Goal: Task Accomplishment & Management: Complete application form

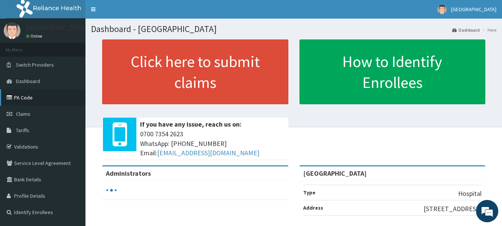
click at [41, 100] on link "PA Code" at bounding box center [42, 97] width 85 height 16
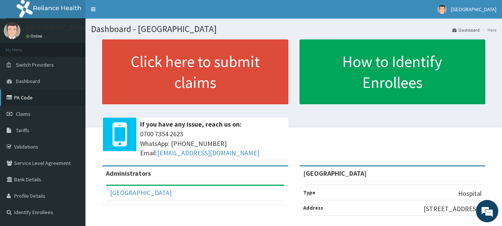
click at [27, 92] on link "PA Code" at bounding box center [42, 97] width 85 height 16
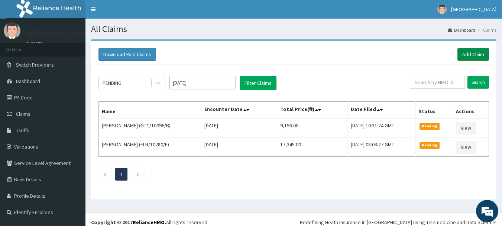
click at [475, 52] on link "Add Claim" at bounding box center [473, 54] width 32 height 13
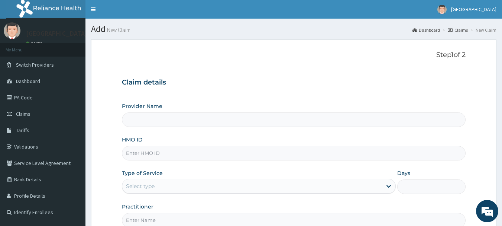
type input "[GEOGRAPHIC_DATA]"
click at [176, 155] on input "HMO ID" at bounding box center [294, 153] width 344 height 14
type input "GSV/11176/A"
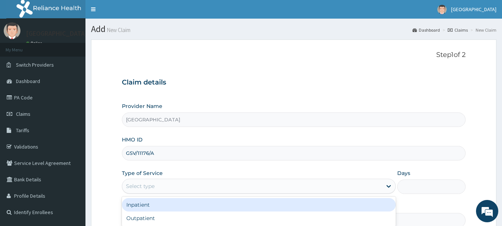
click at [143, 182] on div "Select type" at bounding box center [252, 186] width 260 height 12
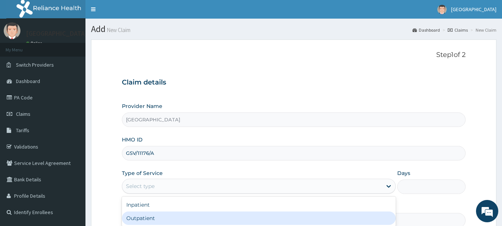
click at [140, 217] on div "Outpatient" at bounding box center [259, 217] width 274 height 13
type input "1"
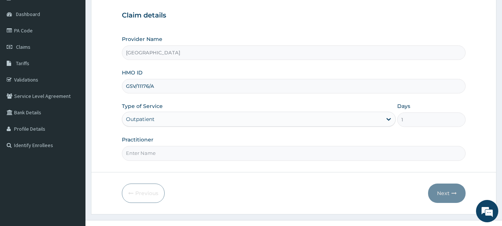
scroll to position [74, 0]
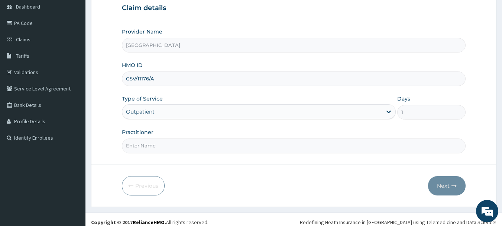
click at [267, 144] on input "Practitioner" at bounding box center [294, 145] width 344 height 14
type input "Emmanuel Oladipo"
click at [447, 182] on button "Next" at bounding box center [447, 185] width 38 height 19
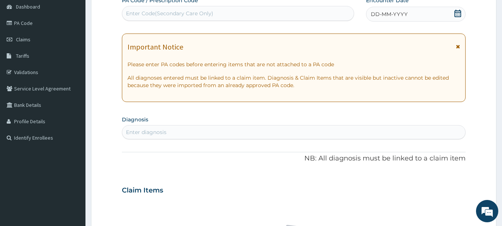
click at [457, 10] on icon at bounding box center [457, 13] width 7 height 7
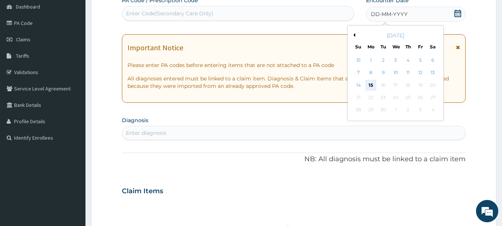
click at [368, 82] on div "15" at bounding box center [370, 85] width 11 height 11
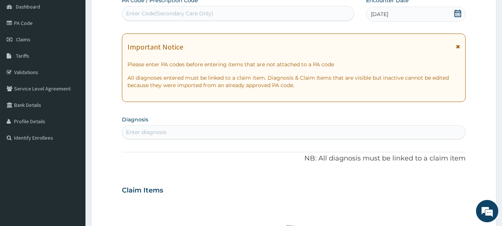
click at [220, 16] on div "Enter Code(Secondary Care Only)" at bounding box center [238, 13] width 232 height 12
paste input "PA/80F92C"
type input "PA/80F92C"
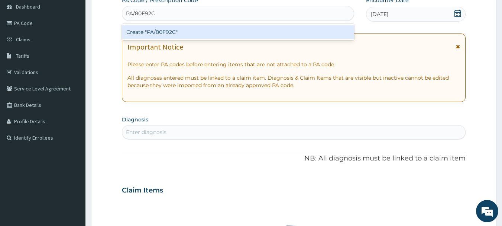
click at [161, 30] on div "Create "PA/80F92C"" at bounding box center [238, 31] width 233 height 13
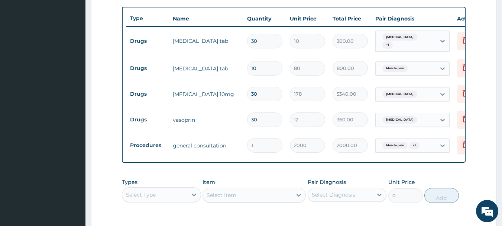
scroll to position [276, 0]
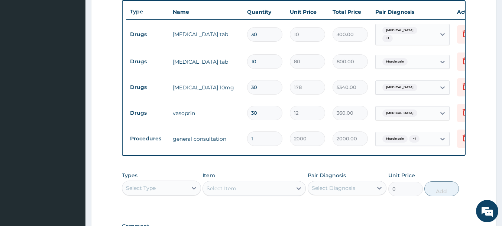
click at [176, 194] on div "Select Type" at bounding box center [154, 188] width 65 height 12
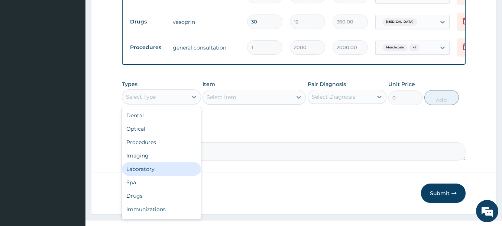
scroll to position [378, 0]
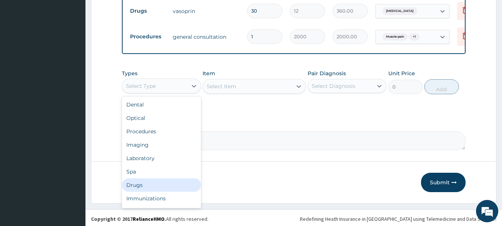
click at [157, 188] on div "Drugs" at bounding box center [161, 184] width 79 height 13
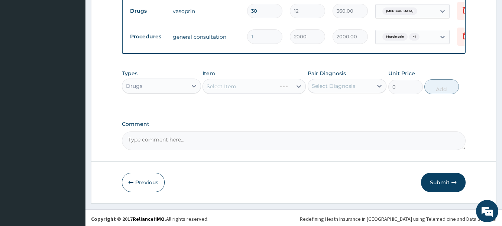
click at [226, 87] on div "Select Item" at bounding box center [253, 86] width 103 height 15
click at [230, 92] on div "Select Item" at bounding box center [253, 86] width 103 height 15
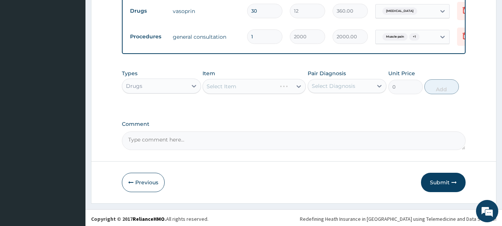
click at [230, 92] on div "Select Item" at bounding box center [253, 86] width 103 height 15
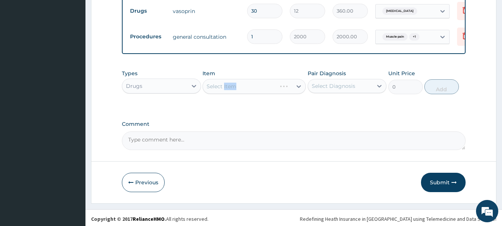
click at [271, 93] on div "Select Item" at bounding box center [253, 86] width 103 height 15
click at [272, 93] on div "Select Item" at bounding box center [253, 86] width 103 height 15
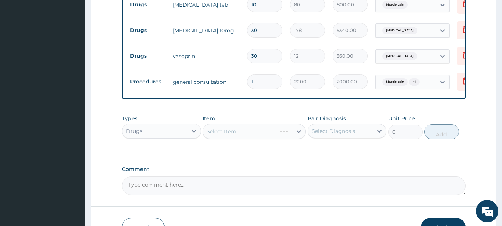
scroll to position [335, 0]
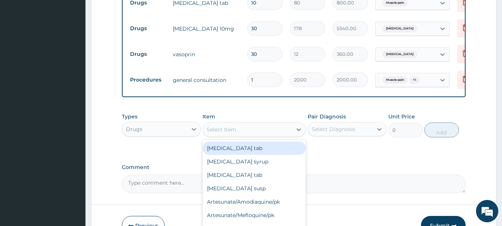
click at [252, 135] on div "Select Item" at bounding box center [247, 129] width 89 height 12
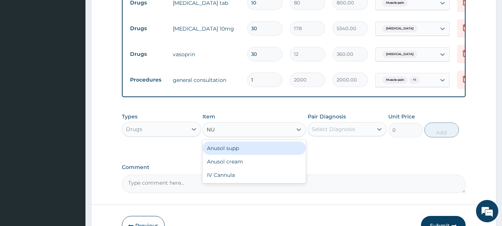
type input "N"
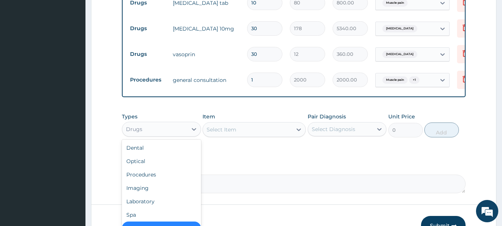
click at [144, 133] on div "Drugs" at bounding box center [154, 129] width 65 height 12
click at [164, 181] on div "Procedures" at bounding box center [161, 174] width 79 height 13
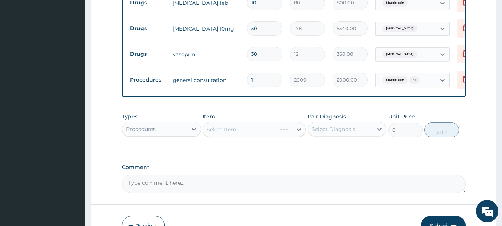
click at [239, 133] on div "Select Item" at bounding box center [253, 129] width 103 height 15
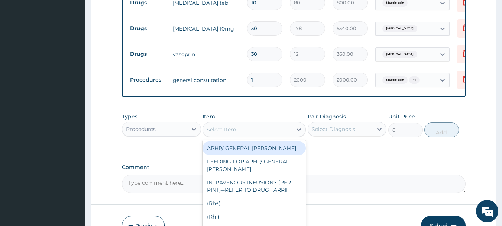
click at [239, 133] on div "Select Item" at bounding box center [247, 129] width 89 height 12
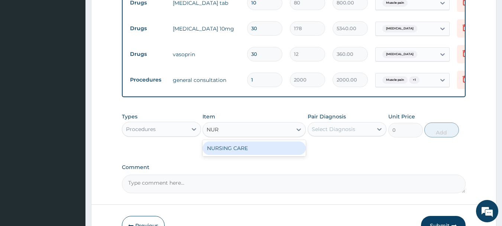
type input "NURS"
click at [240, 155] on div "NURSING CARE" at bounding box center [253, 147] width 103 height 13
type input "1000"
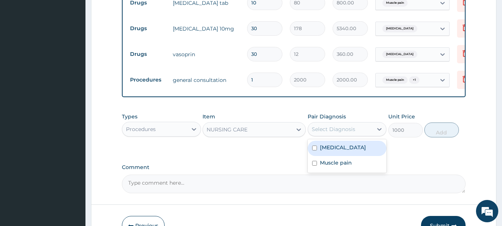
click at [341, 131] on div "Select Diagnosis" at bounding box center [333, 128] width 43 height 7
click at [336, 148] on div "Essential hypertension" at bounding box center [347, 147] width 79 height 15
checkbox input "true"
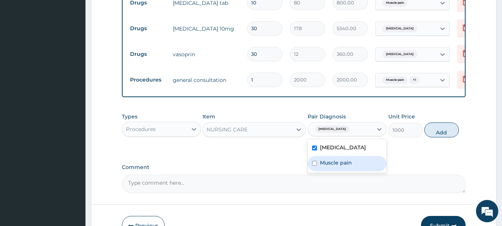
click at [336, 166] on label "Muscle pain" at bounding box center [336, 162] width 32 height 7
checkbox input "true"
click at [436, 137] on button "Add" at bounding box center [441, 129] width 35 height 15
type input "0"
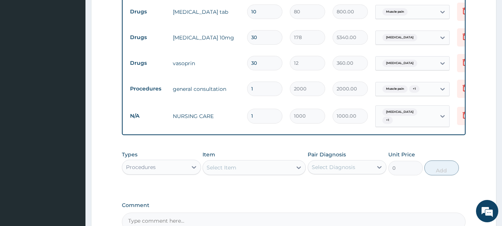
scroll to position [415, 0]
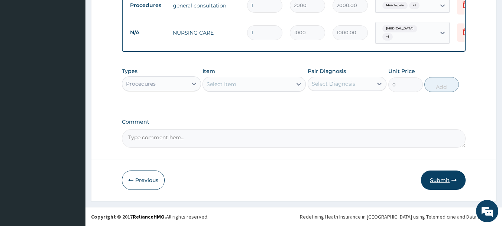
click at [443, 180] on button "Submit" at bounding box center [443, 179] width 45 height 19
